Goal: Information Seeking & Learning: Learn about a topic

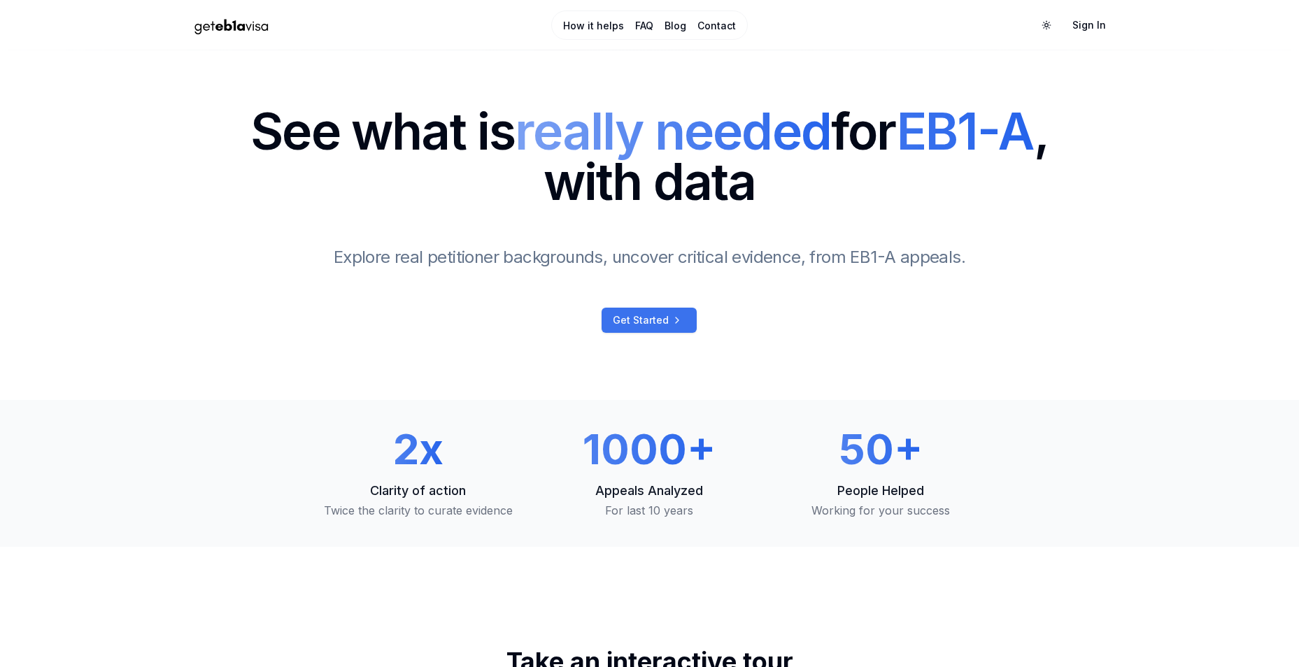
click at [669, 323] on icon at bounding box center [677, 320] width 17 height 11
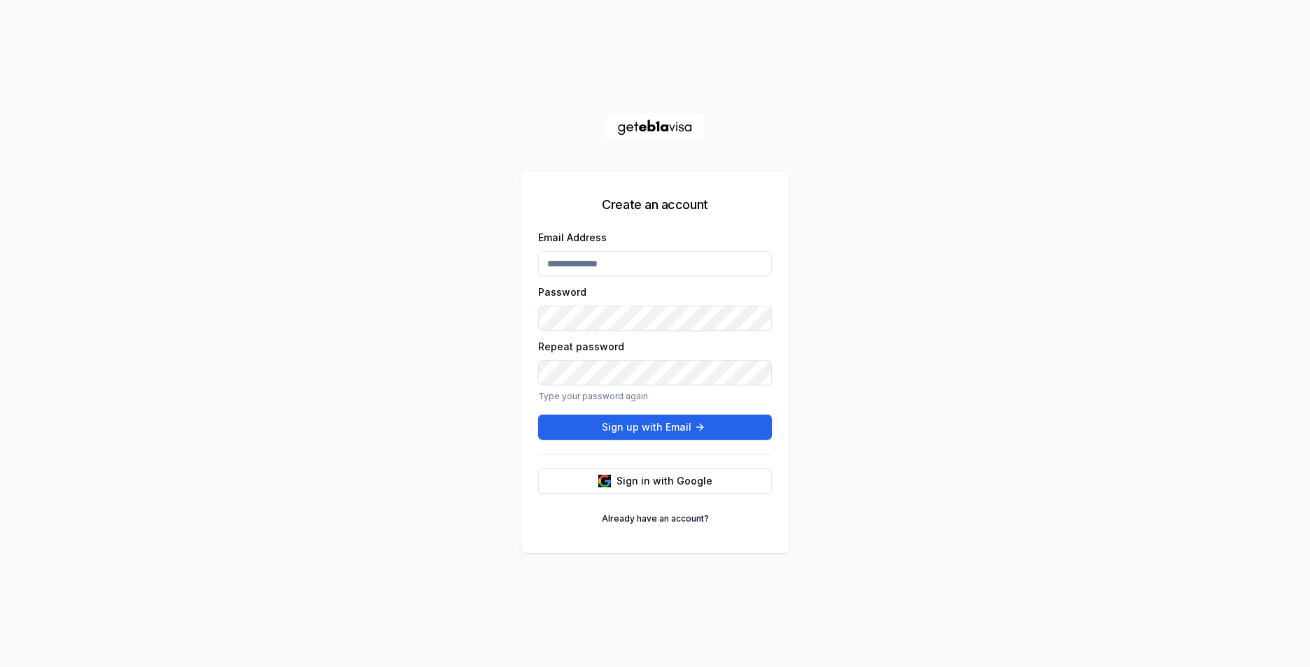
click at [652, 262] on input "Email Address" at bounding box center [655, 263] width 234 height 25
type input "**********"
click at [733, 429] on button "Sign up with Email" at bounding box center [655, 427] width 234 height 25
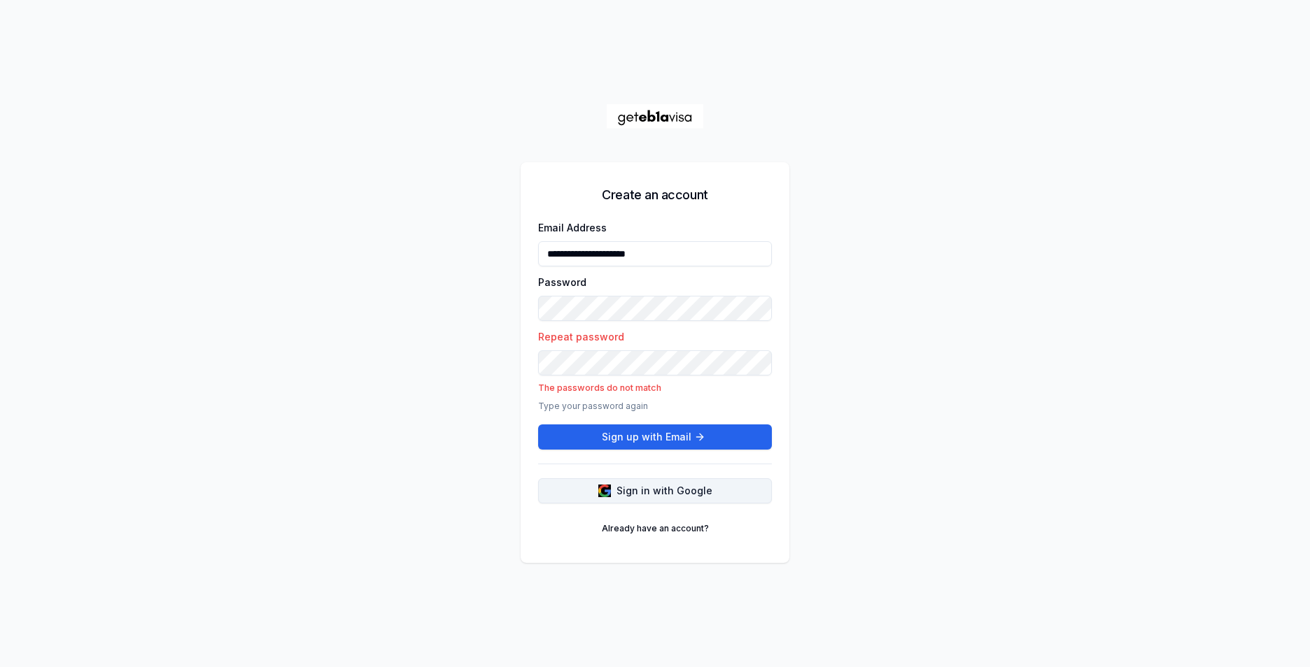
click at [643, 491] on span "Sign in with Google" at bounding box center [664, 491] width 96 height 14
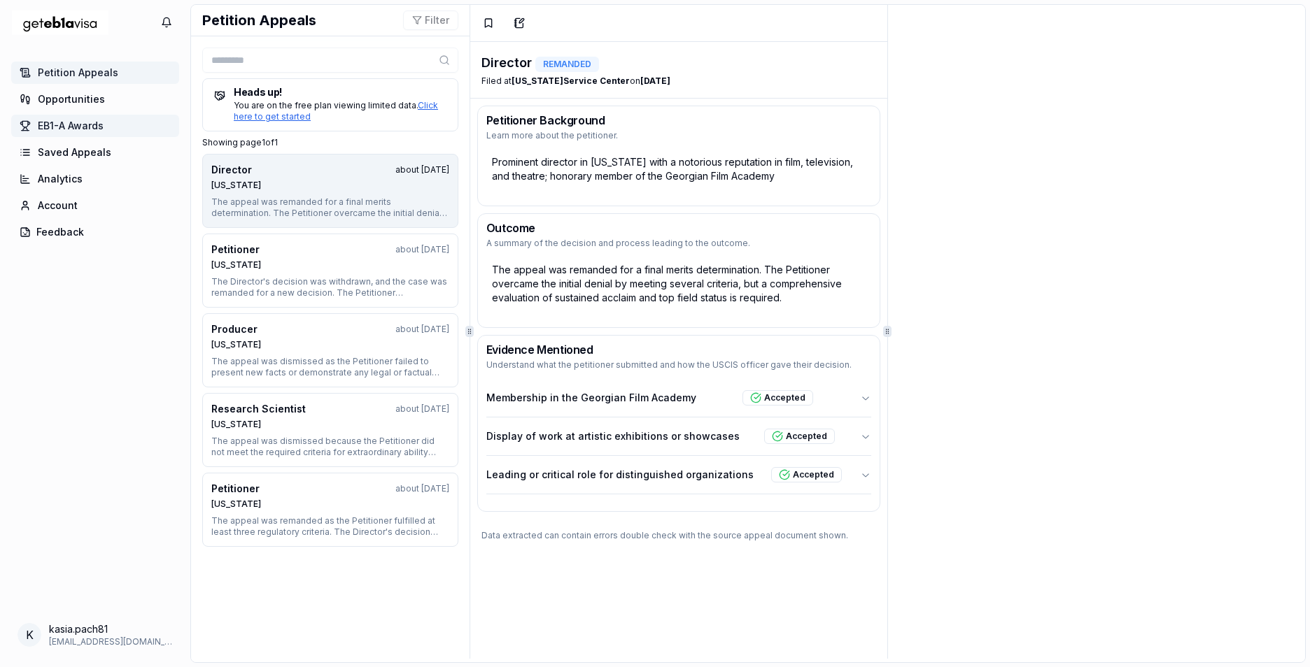
click at [75, 120] on span "EB1-A Awards" at bounding box center [71, 126] width 66 height 14
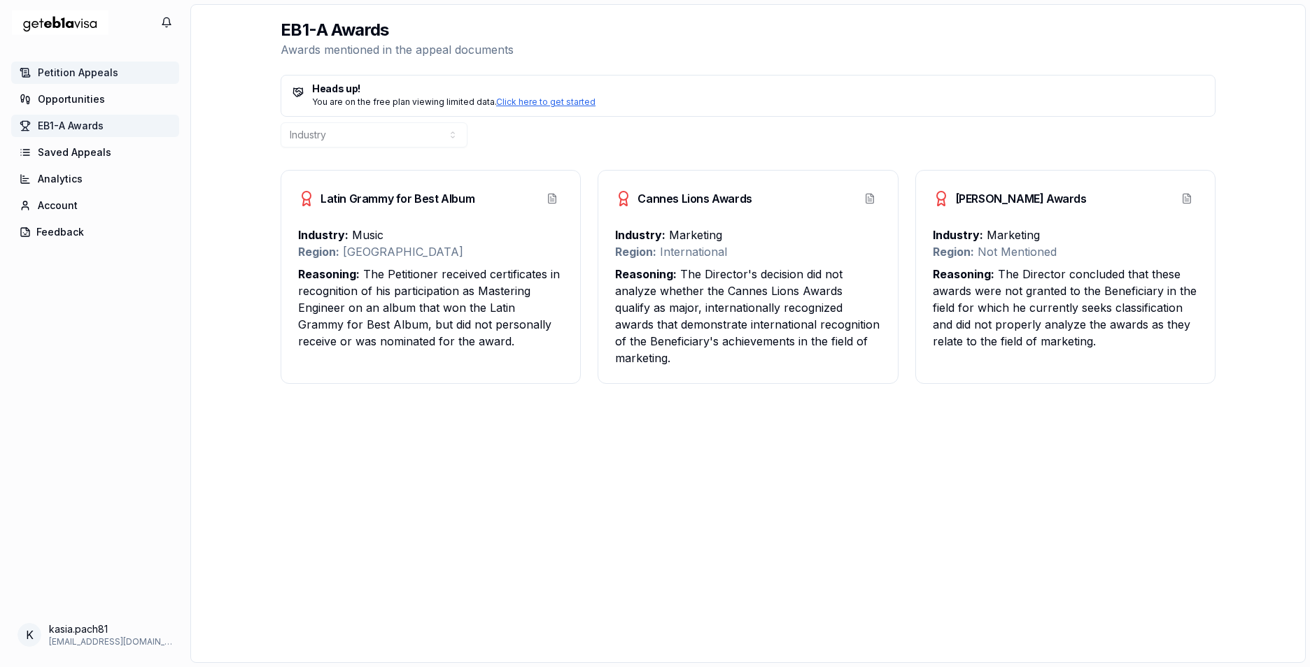
click at [48, 73] on span "Petition Appeals" at bounding box center [78, 73] width 80 height 14
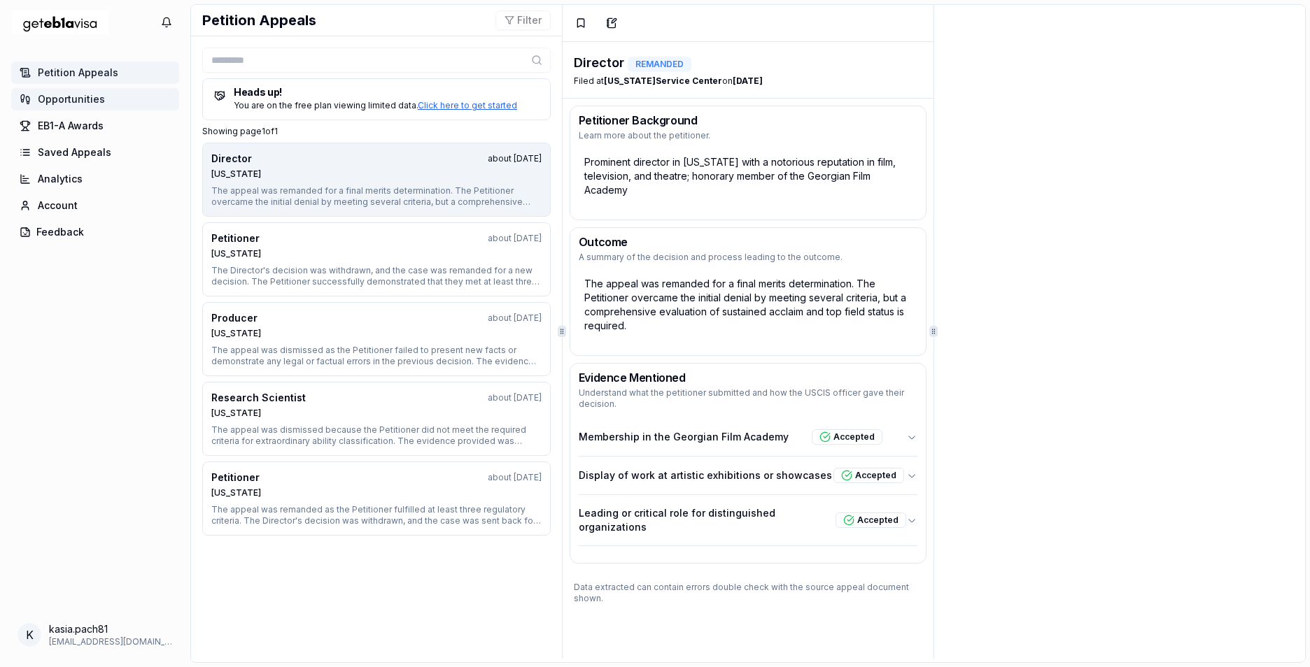
click at [27, 94] on icon at bounding box center [25, 99] width 11 height 17
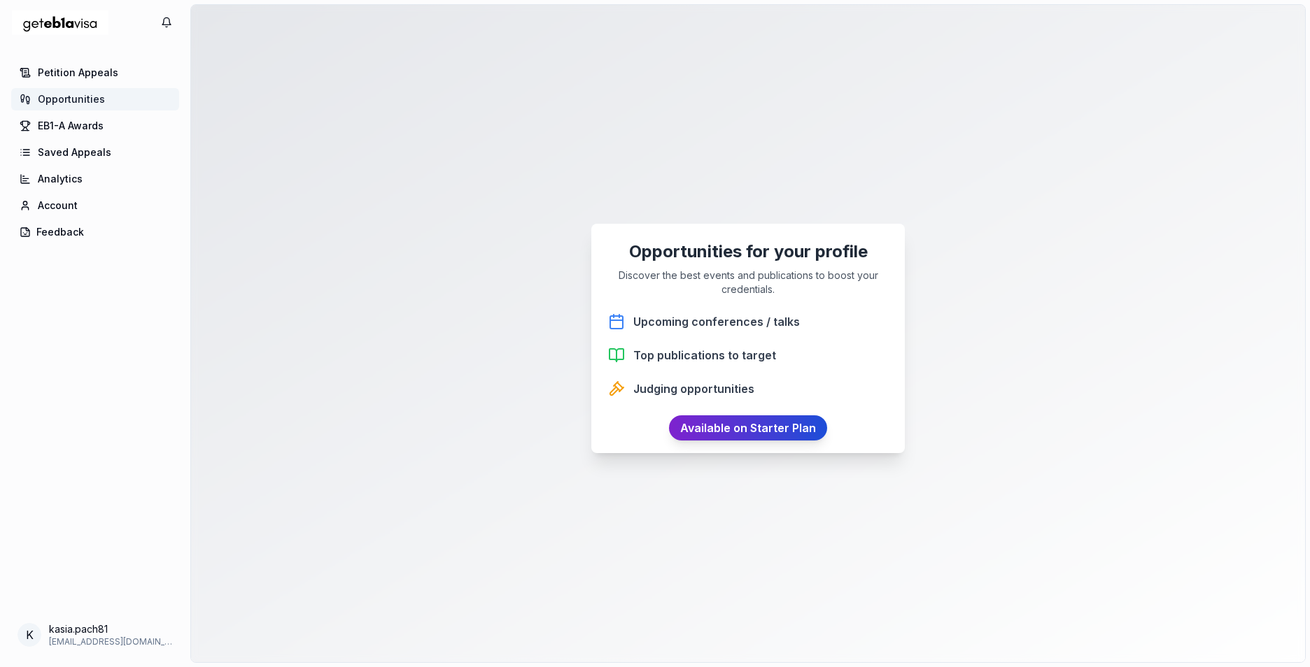
click at [728, 431] on link "Available on Starter Plan" at bounding box center [748, 428] width 158 height 25
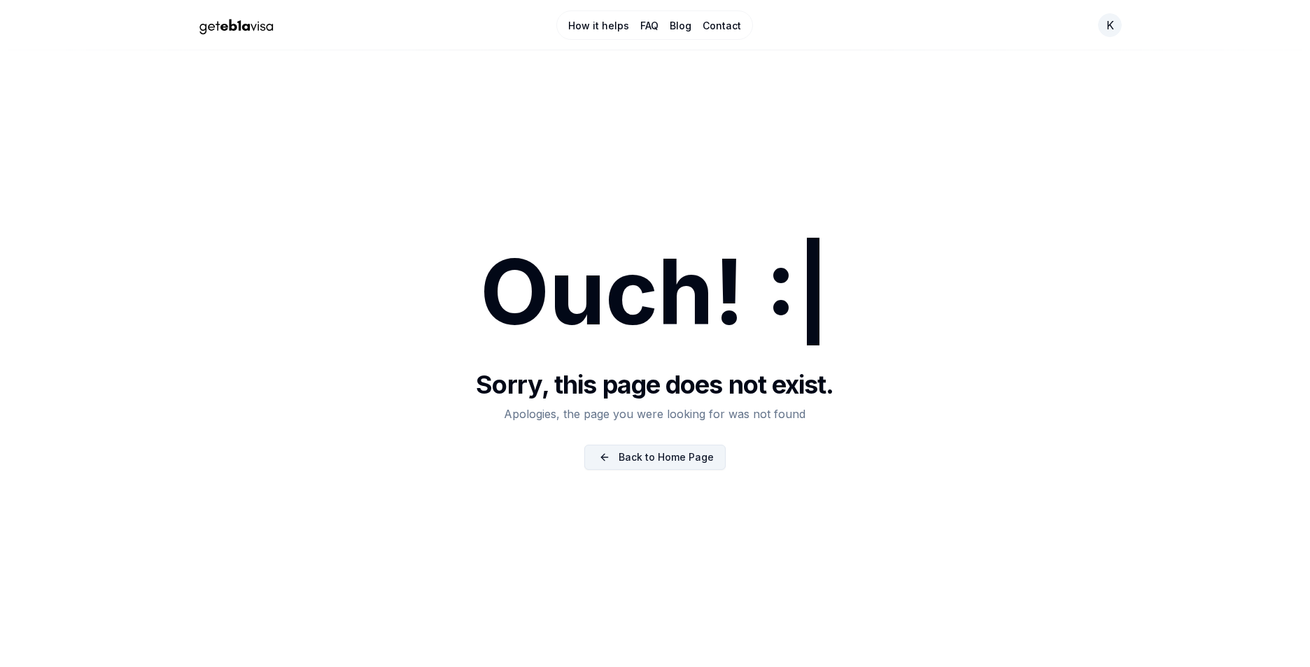
click at [651, 458] on link "Back to Home Page" at bounding box center [654, 457] width 141 height 25
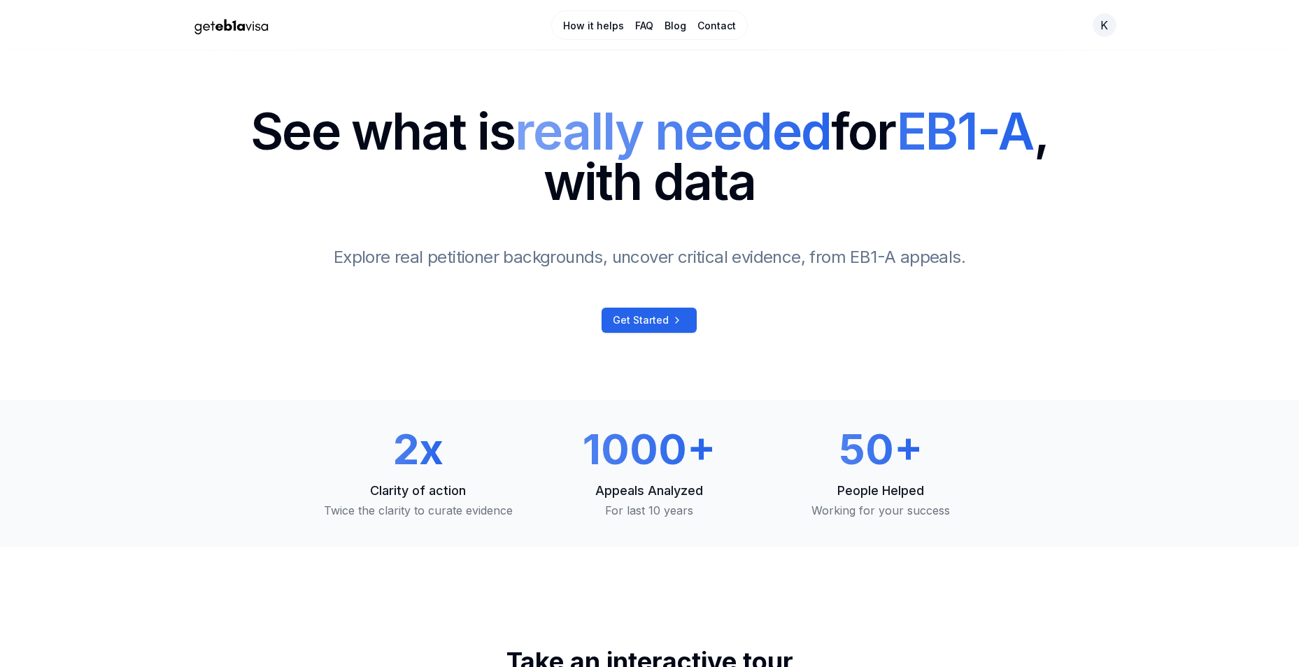
click at [600, 26] on link "How it helps" at bounding box center [593, 26] width 61 height 14
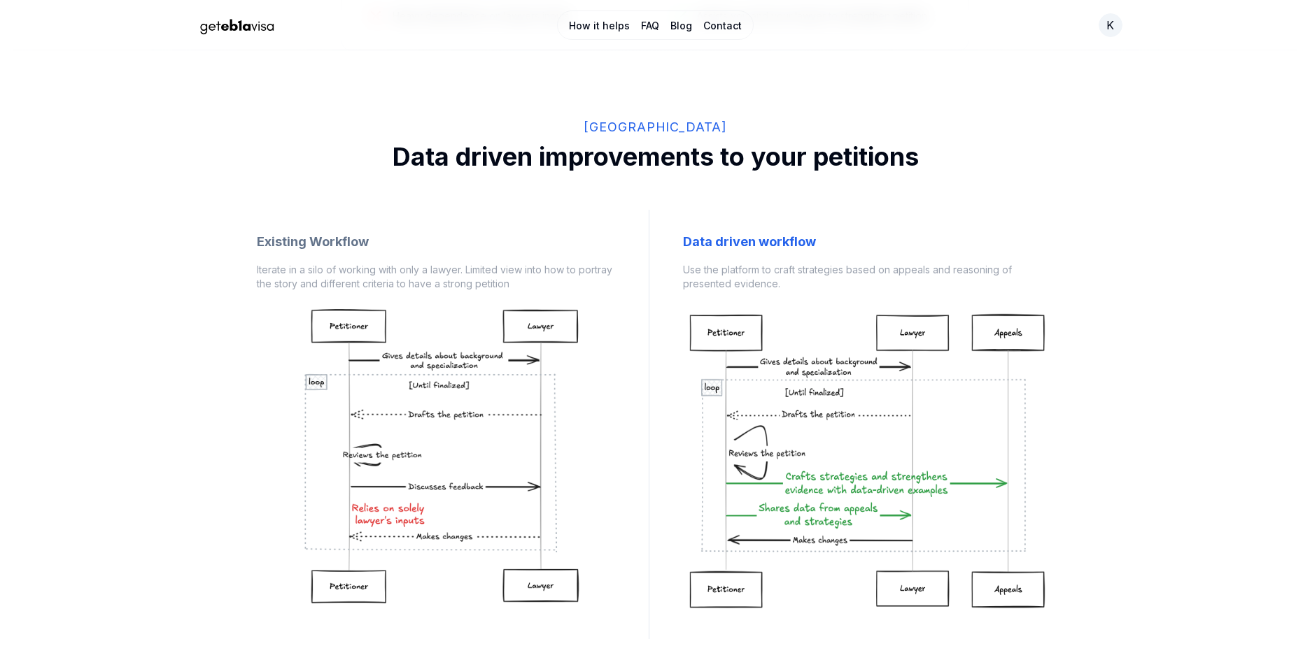
scroll to position [1014, 0]
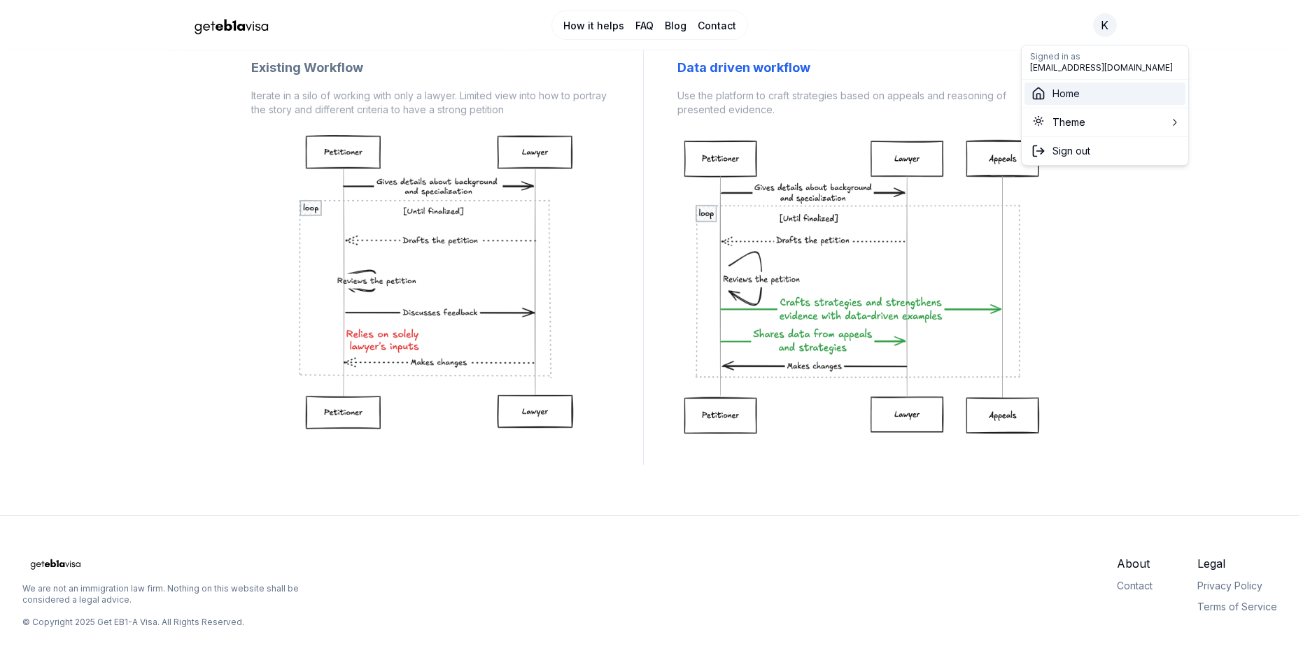
click at [1070, 96] on span "Home" at bounding box center [1065, 94] width 27 height 14
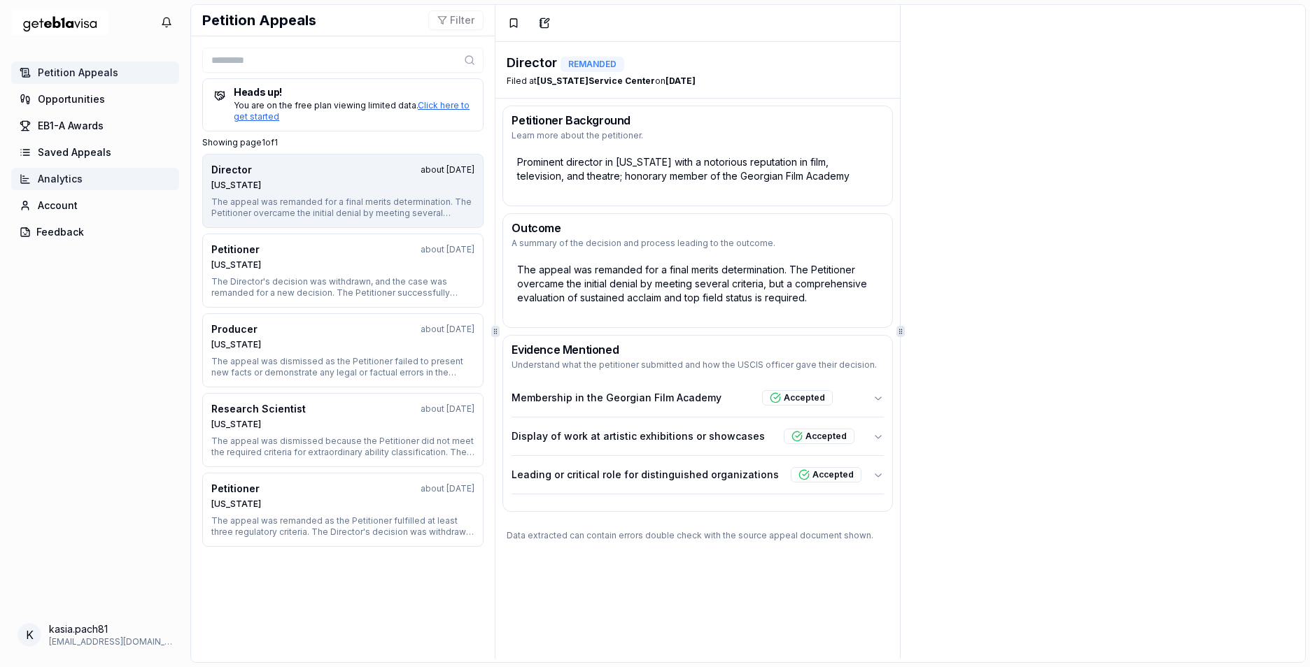
click at [28, 174] on icon at bounding box center [25, 179] width 11 height 17
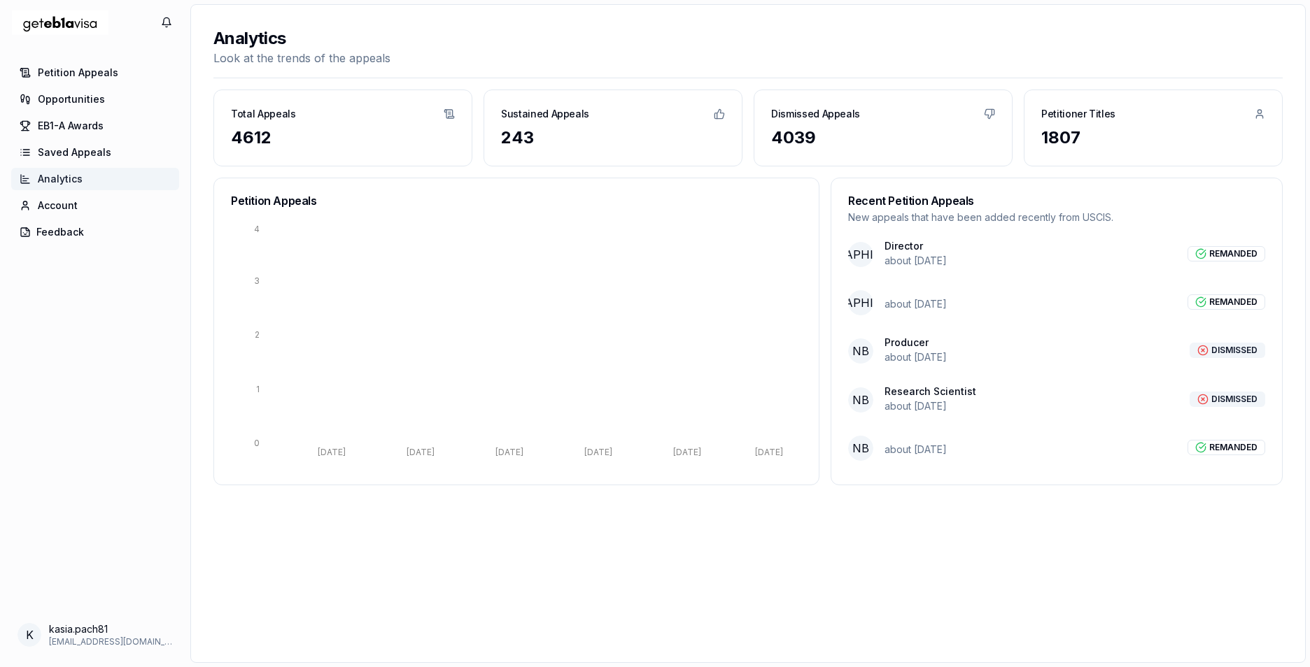
click at [920, 453] on p "about [DATE]" at bounding box center [915, 450] width 62 height 14
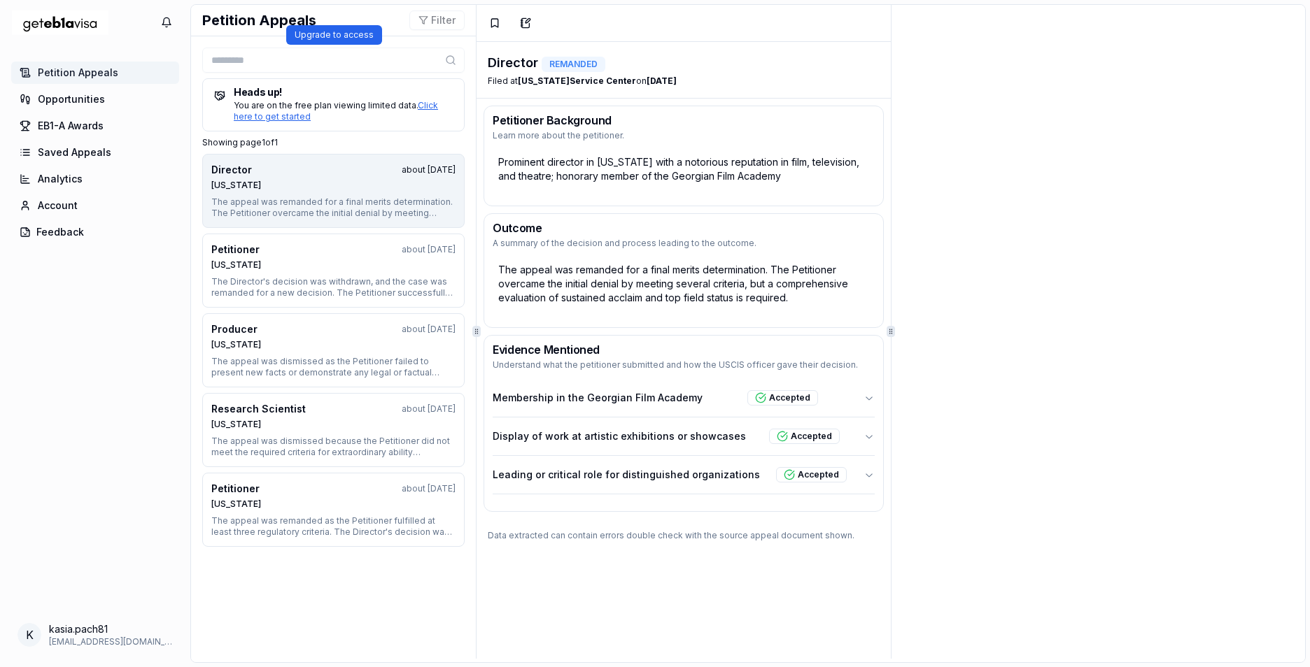
click at [444, 55] on div at bounding box center [333, 60] width 262 height 25
click at [76, 67] on span "Petition Appeals" at bounding box center [78, 73] width 80 height 14
drag, startPoint x: 890, startPoint y: 157, endPoint x: 806, endPoint y: 36, distance: 147.3
click at [789, 31] on div "Bookmark Add Note" at bounding box center [682, 23] width 413 height 36
click at [59, 157] on span "Saved Appeals" at bounding box center [74, 153] width 73 height 14
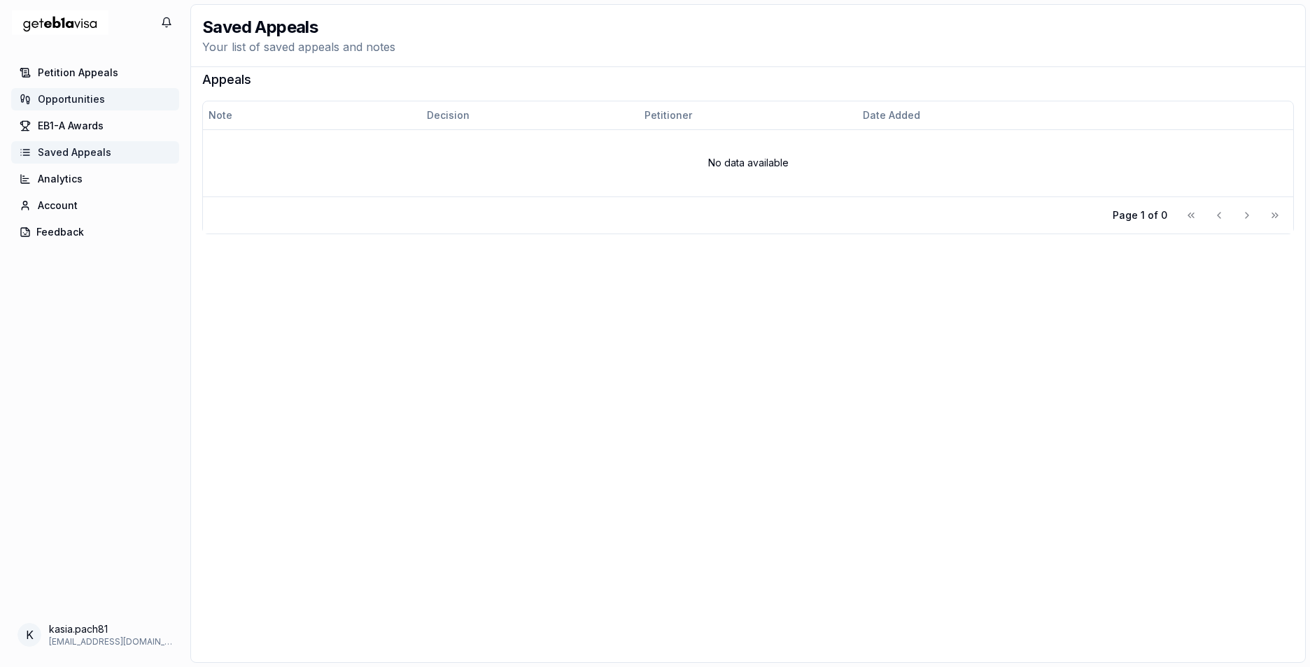
click at [67, 98] on span "Opportunities" at bounding box center [71, 99] width 67 height 14
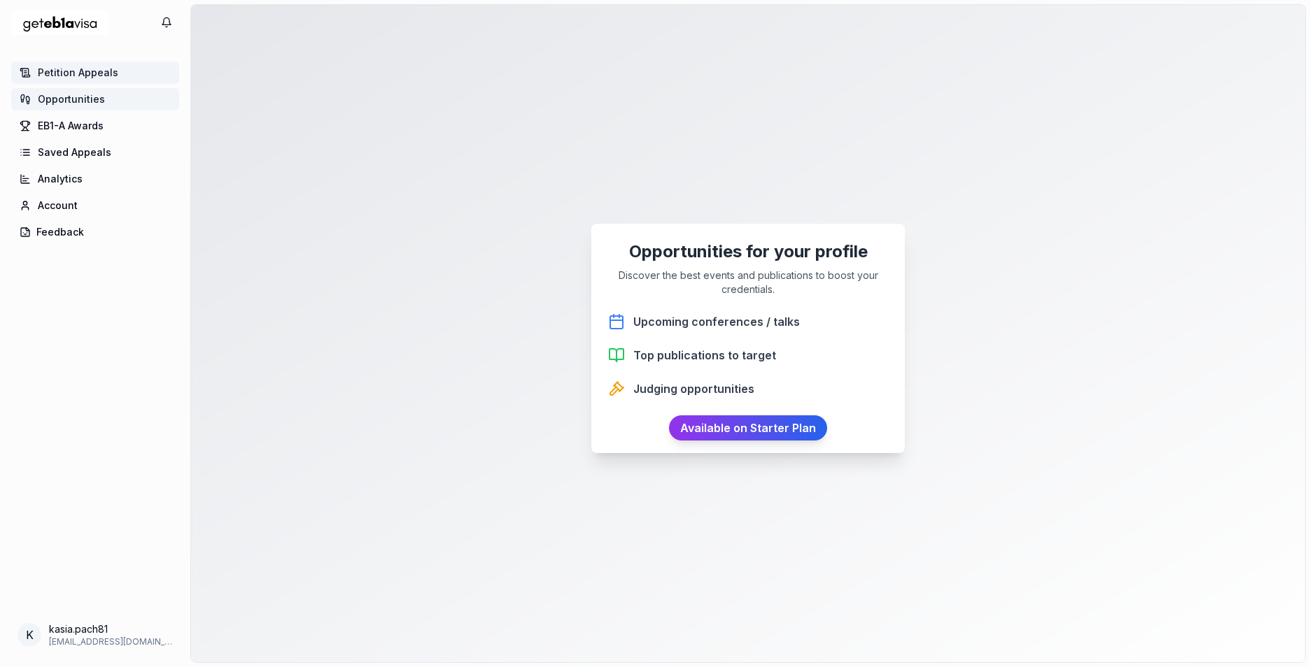
click at [76, 71] on span "Petition Appeals" at bounding box center [78, 73] width 80 height 14
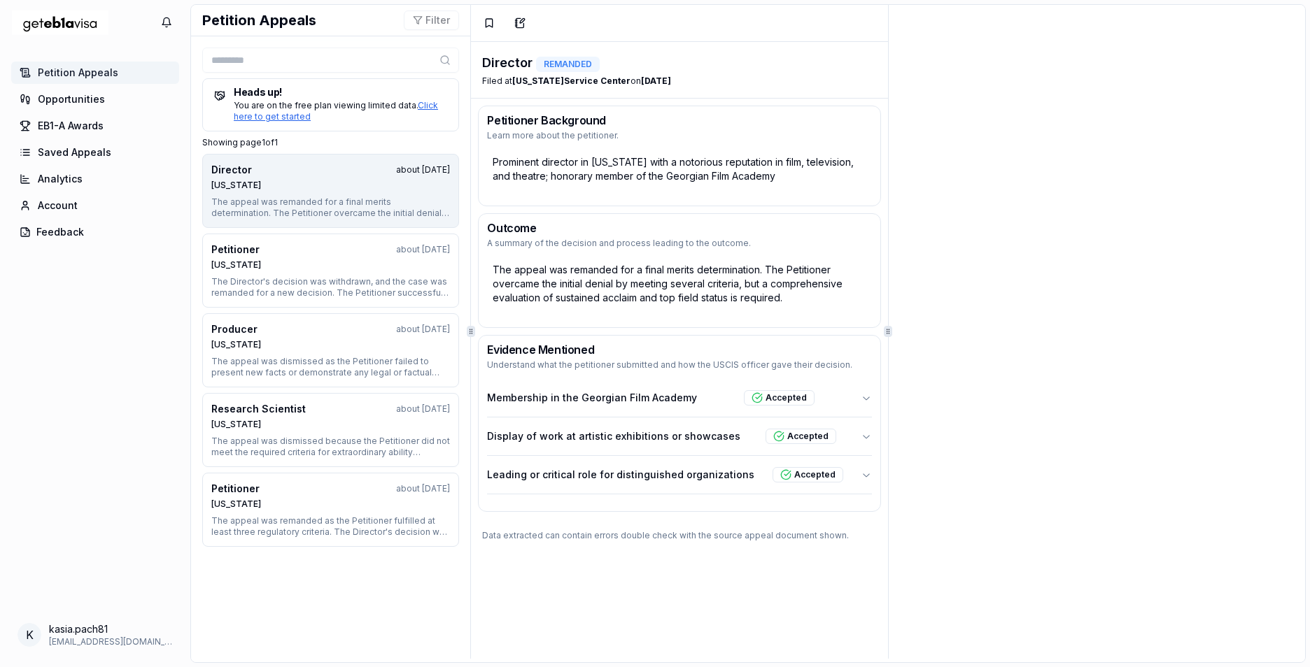
click at [22, 72] on icon at bounding box center [25, 72] width 11 height 17
click at [34, 124] on link "EB1-A Awards" at bounding box center [95, 126] width 168 height 22
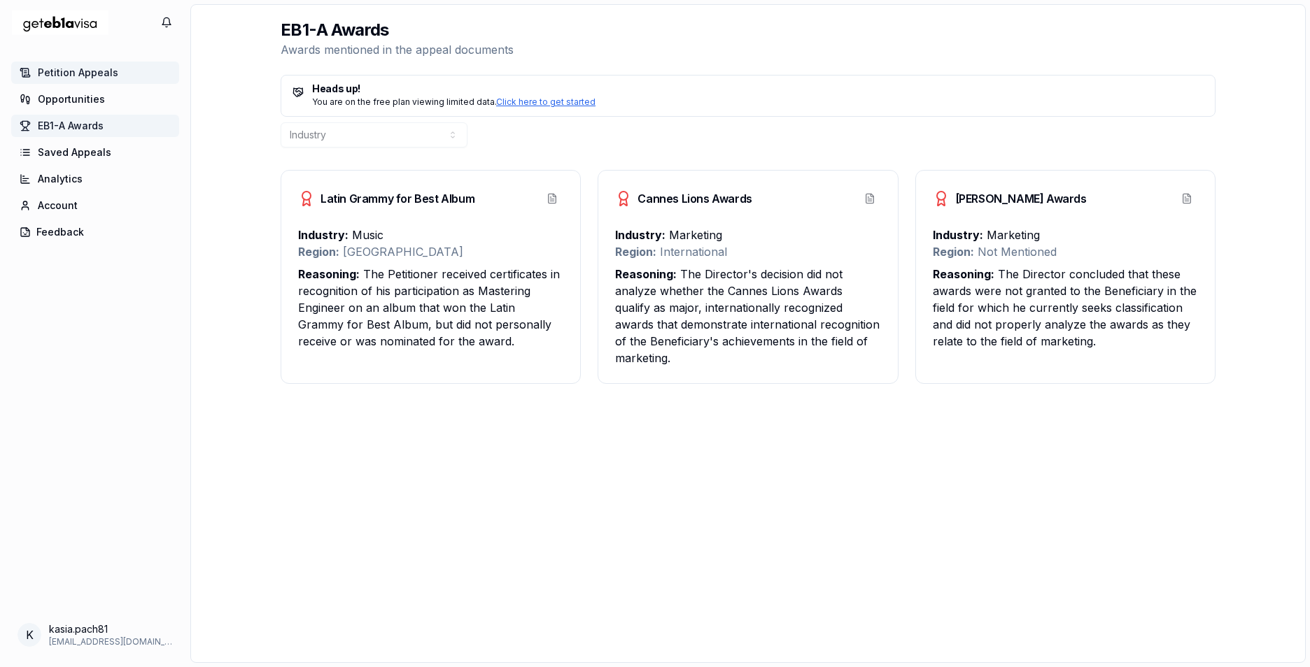
click at [45, 75] on span "Petition Appeals" at bounding box center [78, 73] width 80 height 14
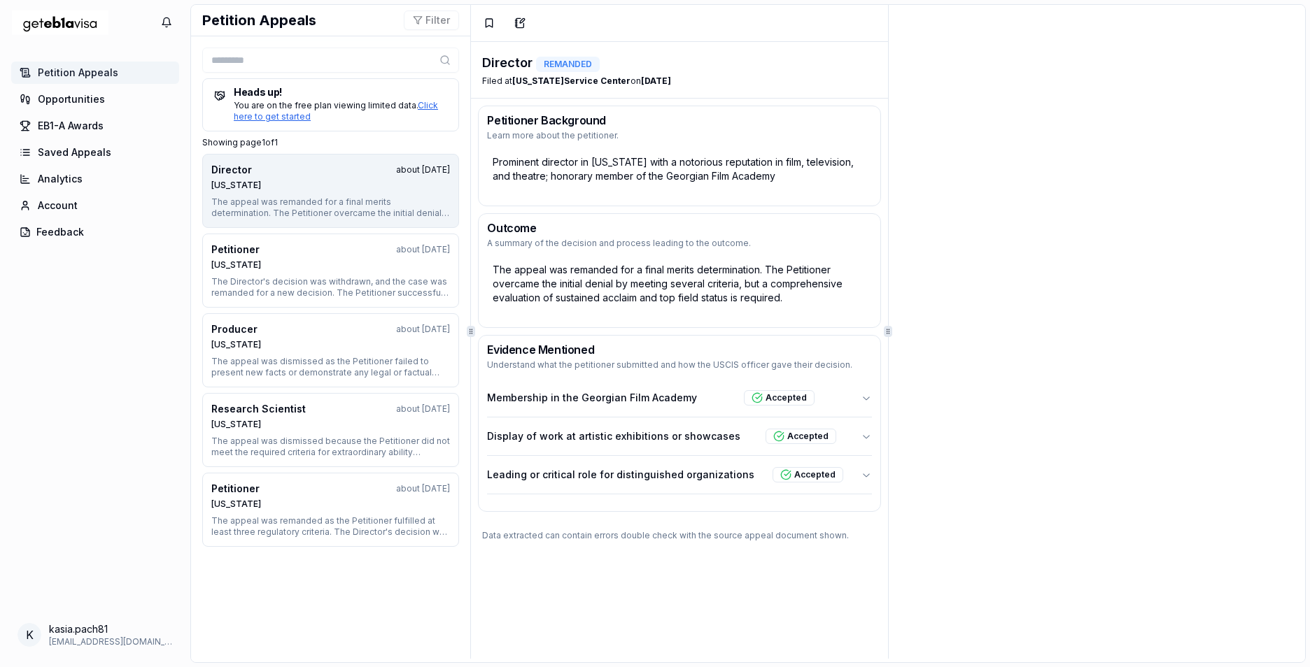
click at [70, 7] on img "Home Page" at bounding box center [60, 23] width 98 height 36
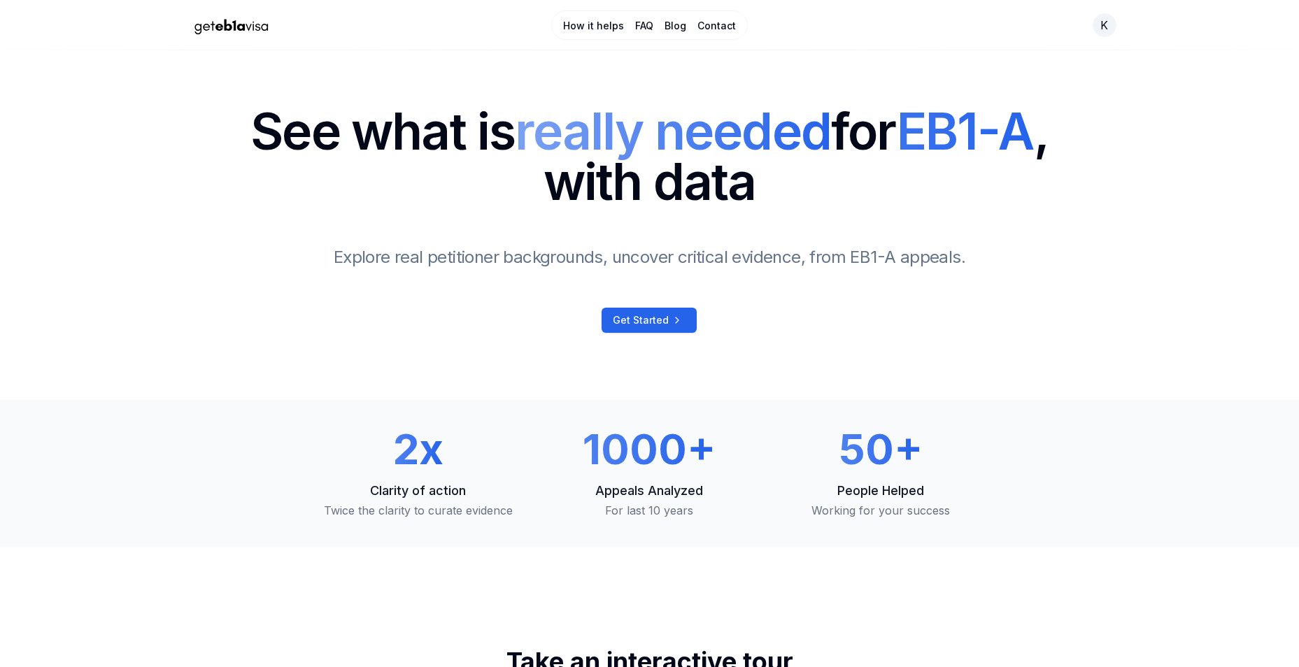
click at [589, 25] on link "How it helps" at bounding box center [593, 26] width 61 height 14
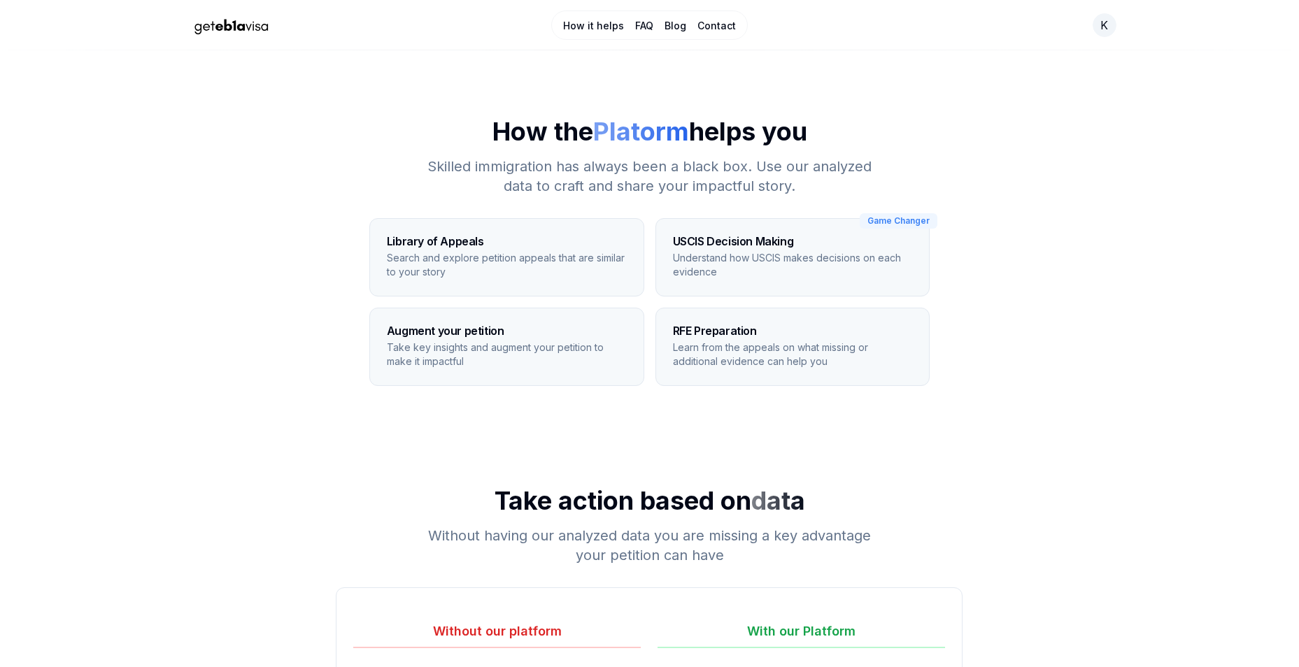
click at [731, 245] on h3 "USCIS Decision Making" at bounding box center [793, 241] width 240 height 11
click at [907, 218] on div "Game Changer" at bounding box center [899, 220] width 78 height 15
click at [804, 250] on div "USCIS Decision Making Understand how USCIS makes decisions on each evidence" at bounding box center [793, 257] width 274 height 77
click at [713, 345] on p "Learn from the appeals on what missing or additional evidence can help you" at bounding box center [793, 355] width 240 height 28
click at [492, 350] on p "Take key insights and augment your petition to make it impactful" at bounding box center [507, 355] width 240 height 28
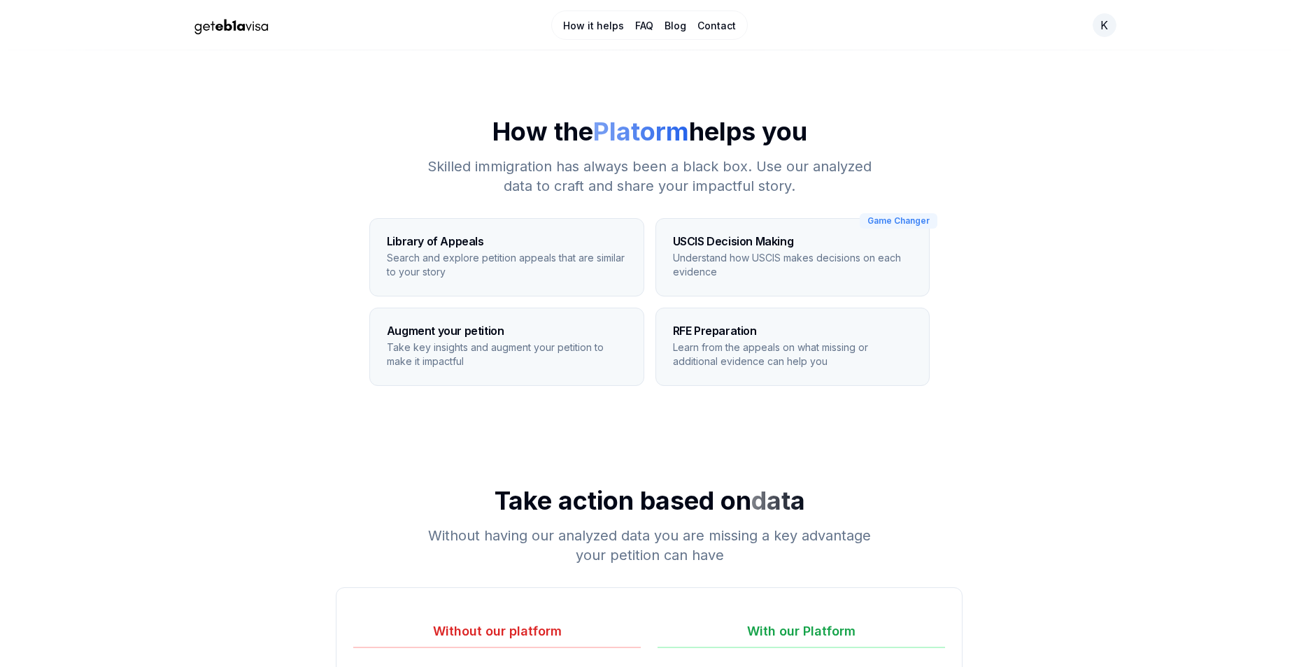
drag, startPoint x: 492, startPoint y: 350, endPoint x: 447, endPoint y: 245, distance: 114.1
click at [446, 245] on h3 "Library of Appeals" at bounding box center [507, 241] width 240 height 11
click at [666, 30] on link "Blog" at bounding box center [676, 26] width 22 height 14
click at [670, 30] on link "Blog" at bounding box center [676, 26] width 22 height 14
click at [677, 23] on link "Blog" at bounding box center [676, 26] width 22 height 14
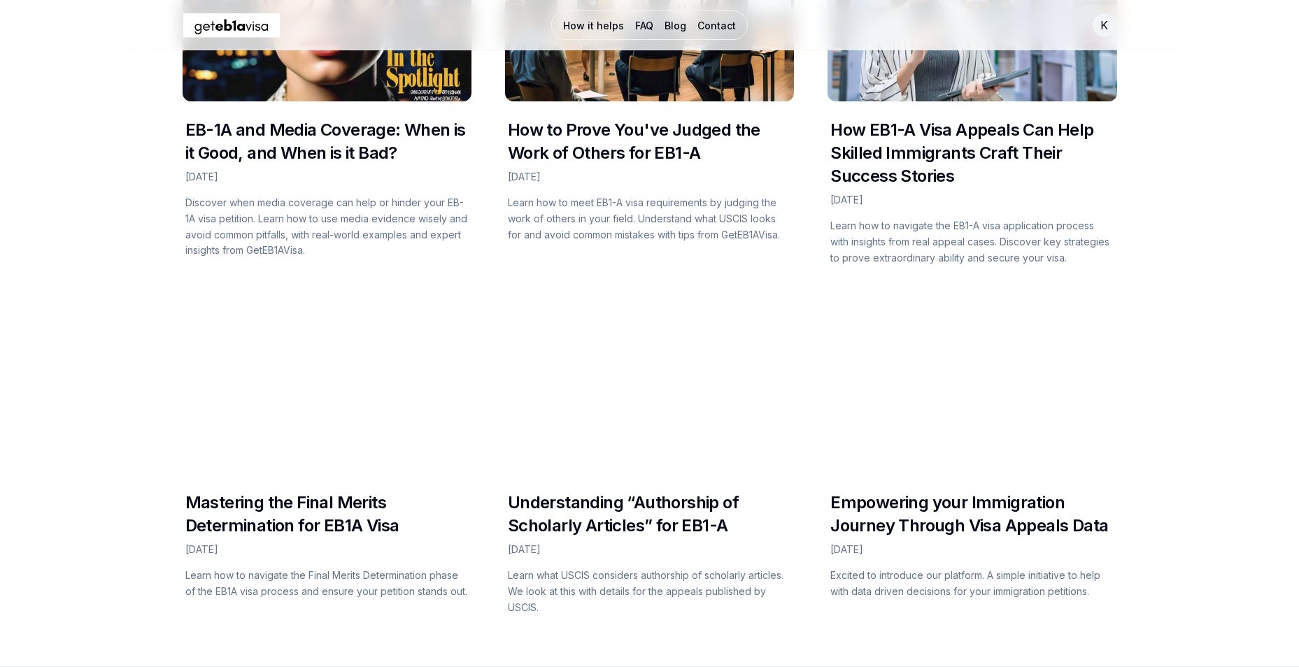
scroll to position [1959, 0]
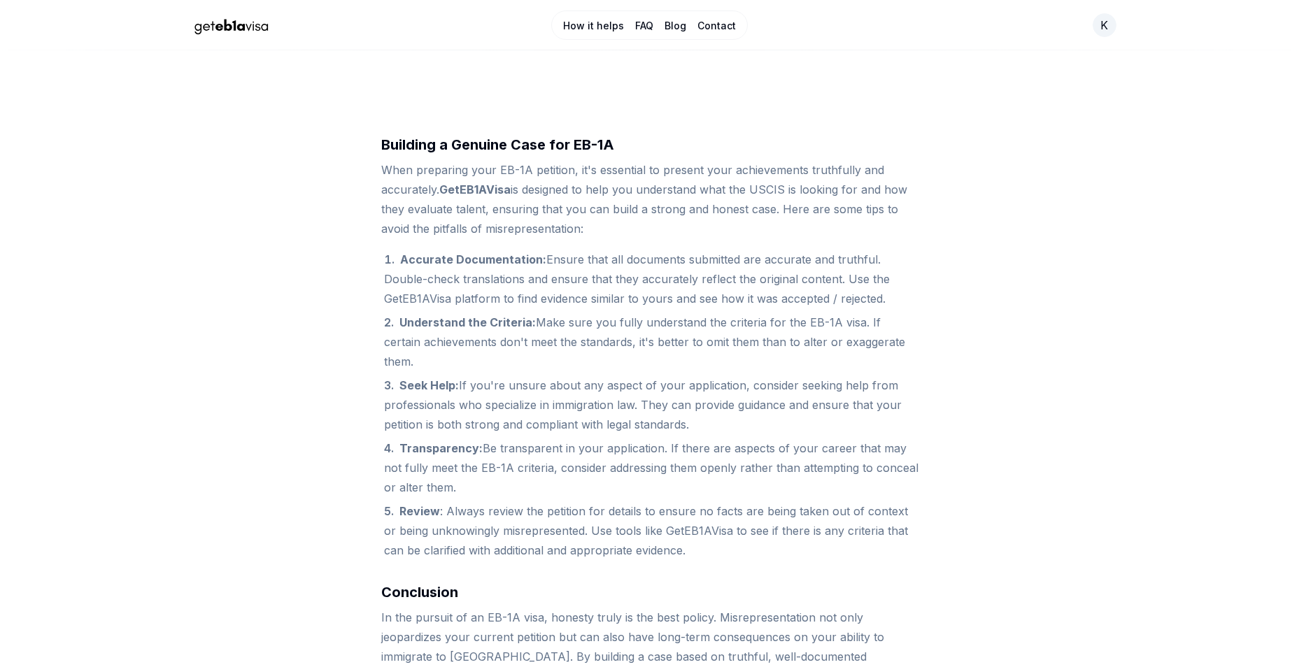
scroll to position [1749, 0]
